Goal: Task Accomplishment & Management: Use online tool/utility

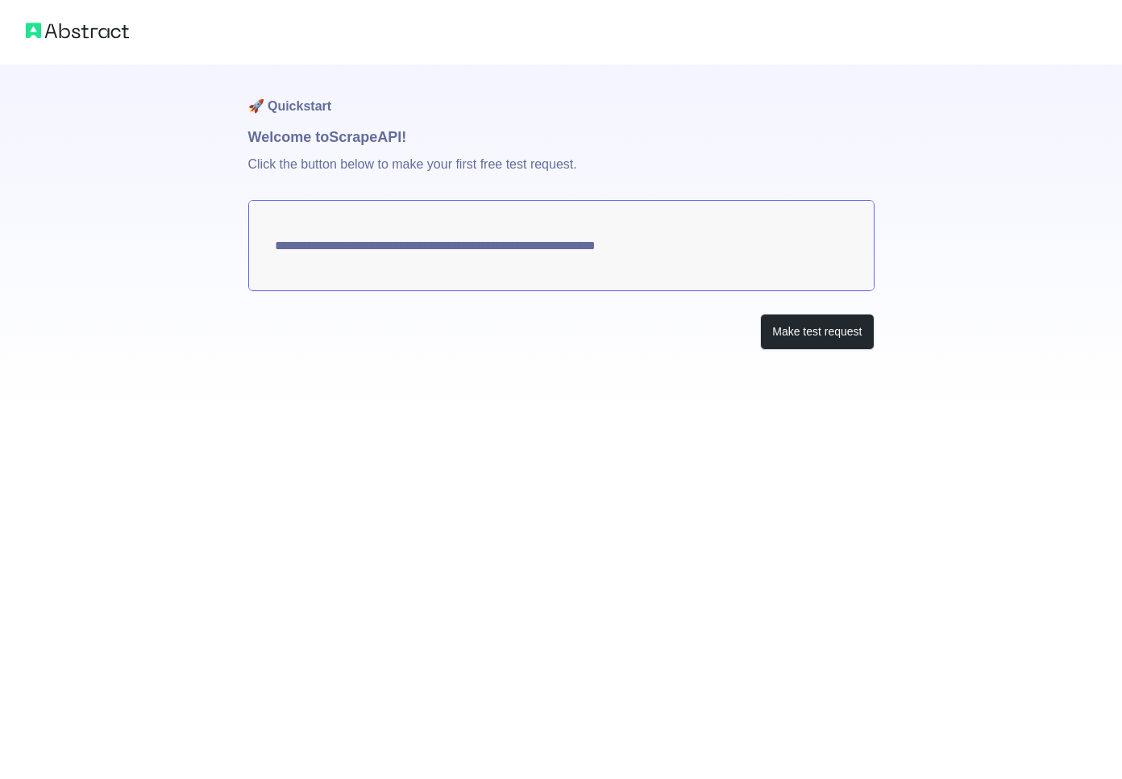
click at [823, 351] on div "**********" at bounding box center [561, 240] width 627 height 350
click at [829, 327] on button "Make test request" at bounding box center [817, 332] width 114 height 36
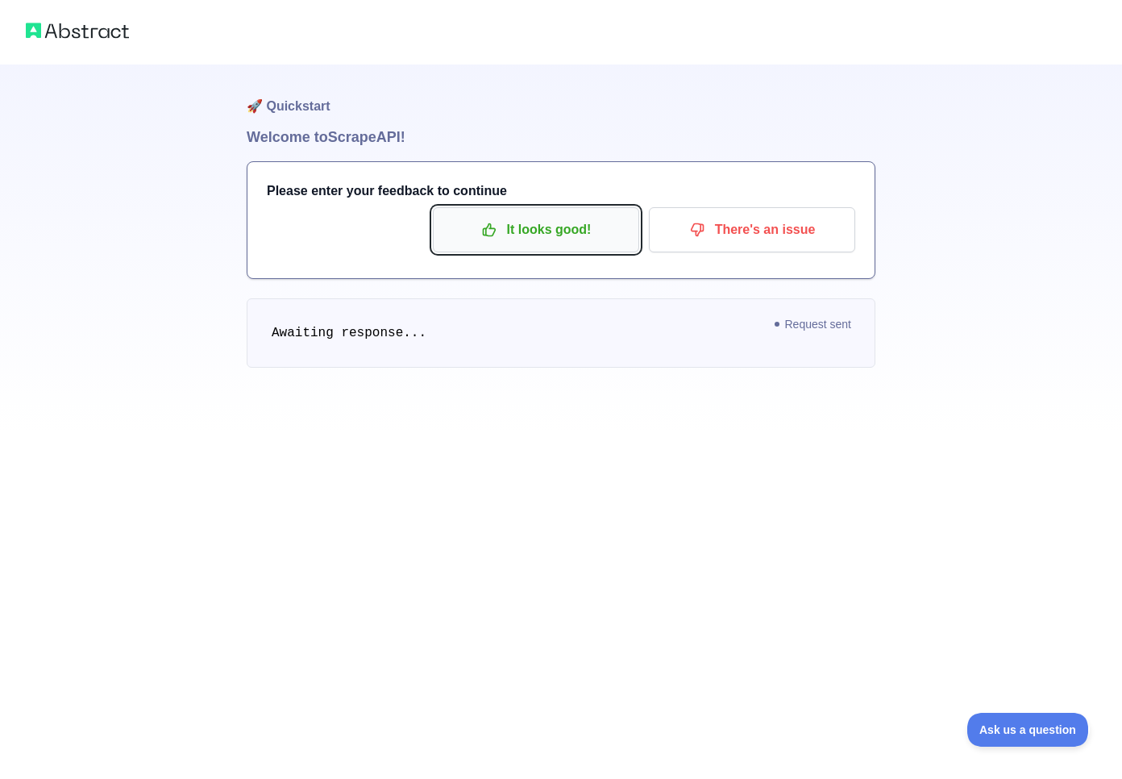
click at [561, 223] on p "It looks good!" at bounding box center [536, 229] width 182 height 27
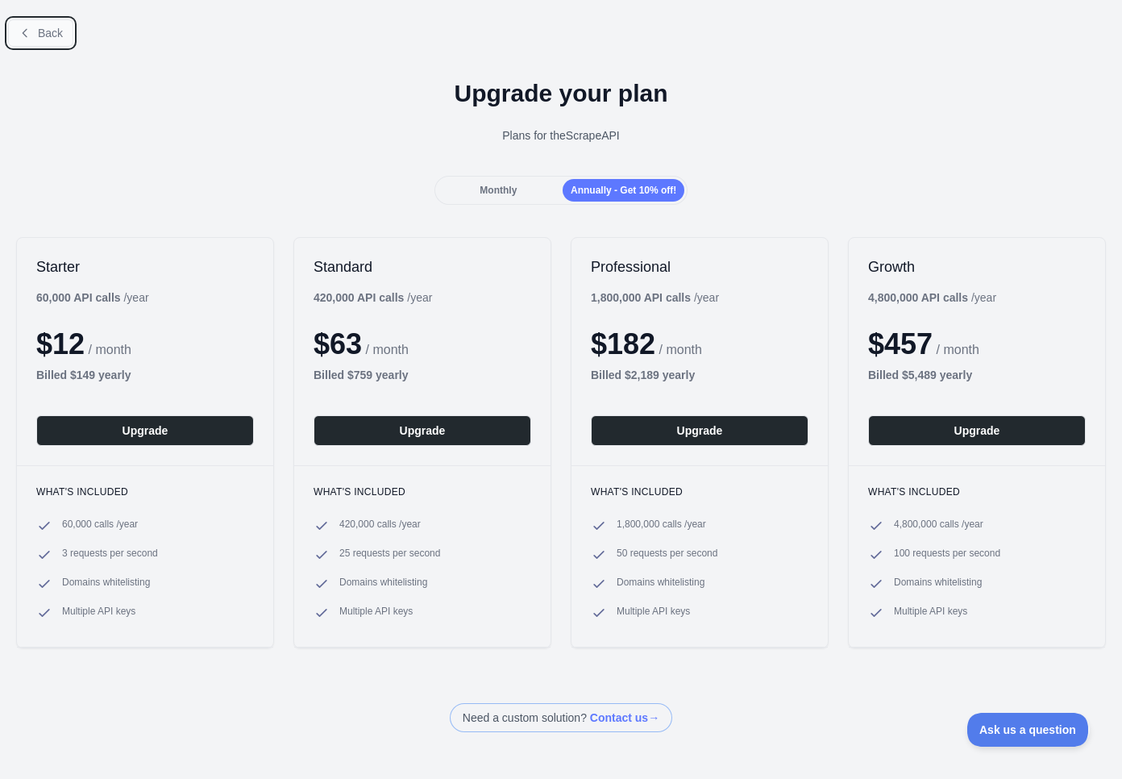
click at [58, 31] on span "Back" at bounding box center [50, 33] width 25 height 13
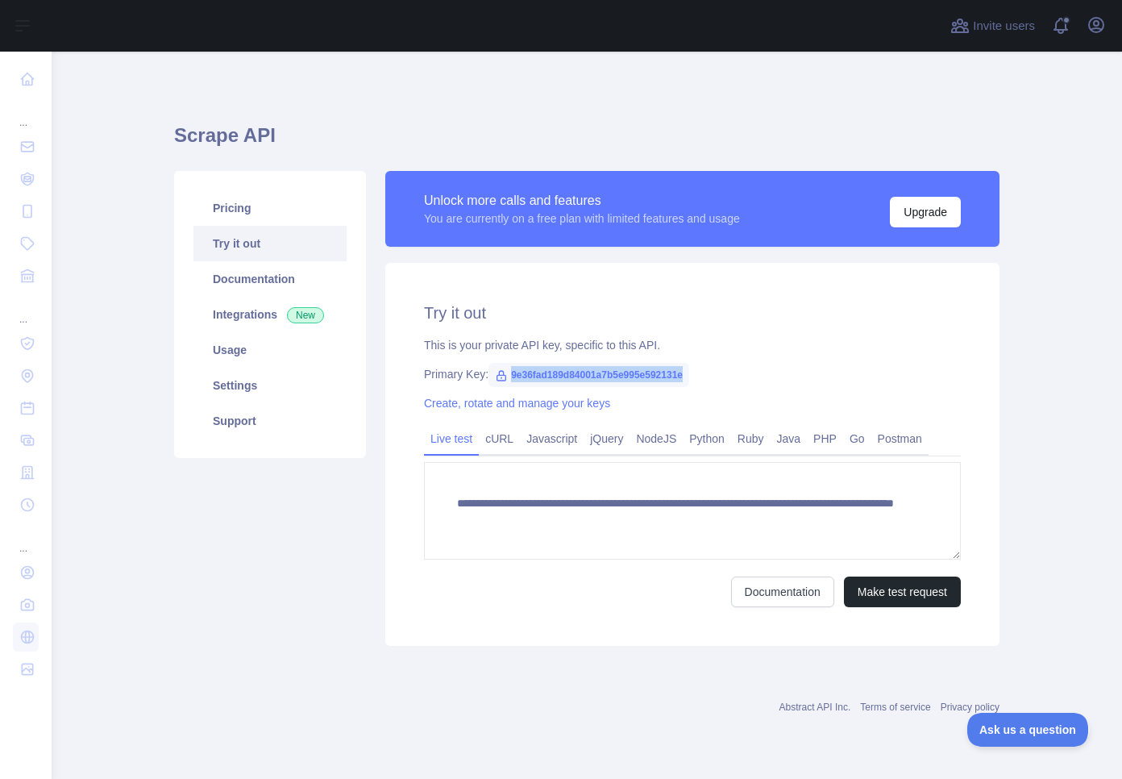
drag, startPoint x: 510, startPoint y: 381, endPoint x: 686, endPoint y: 381, distance: 175.8
click at [686, 381] on span "9e36fad189d84001a7b5e995e592131e" at bounding box center [589, 375] width 201 height 24
copy span "9e36fad189d84001a7b5e995e592131e"
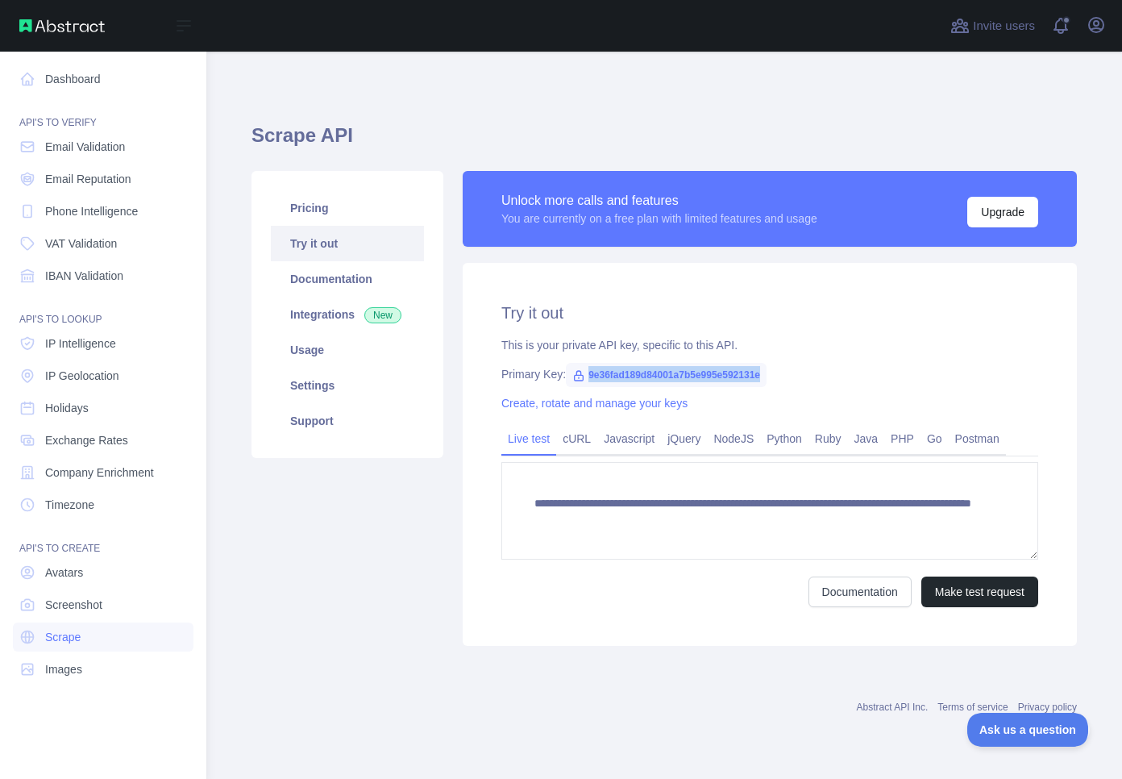
drag, startPoint x: 164, startPoint y: 681, endPoint x: 16, endPoint y: 685, distance: 147.6
click at [164, 681] on link "Images" at bounding box center [103, 669] width 181 height 29
